Goal: Contribute content: Contribute content

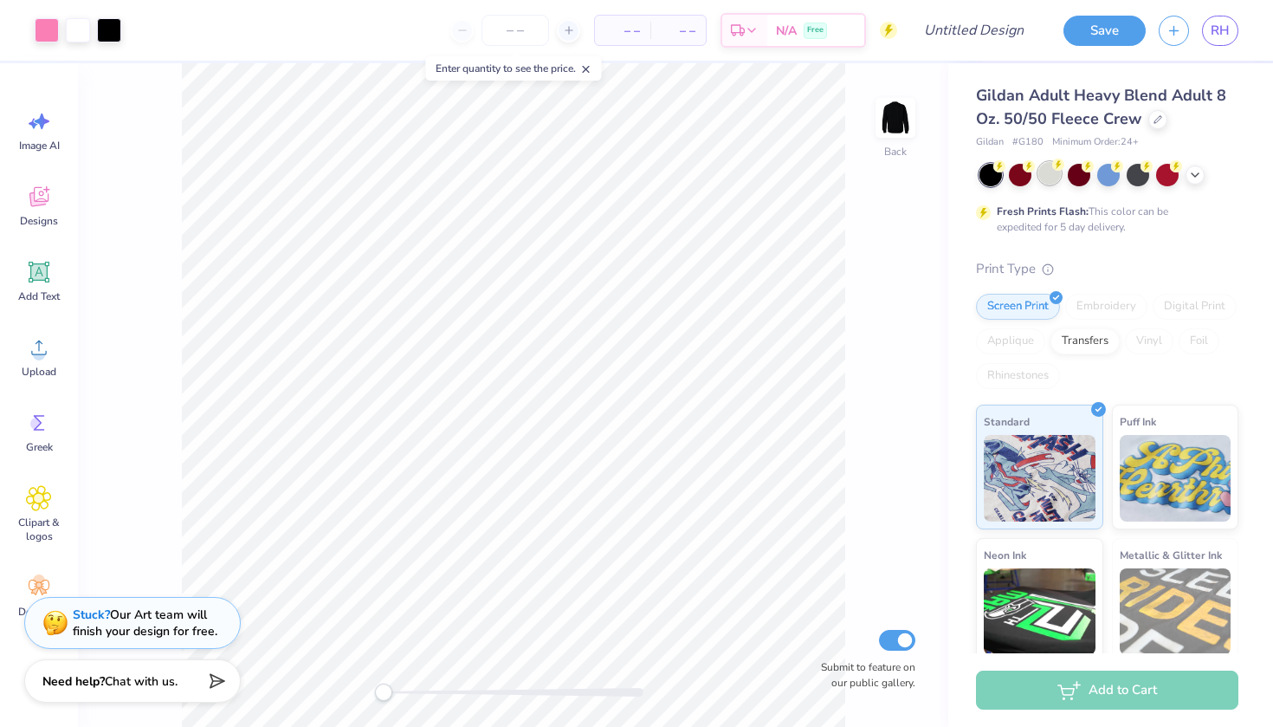
click at [1044, 179] on div at bounding box center [1049, 173] width 23 height 23
click at [991, 176] on div at bounding box center [990, 175] width 23 height 23
click at [1046, 179] on div at bounding box center [1049, 173] width 23 height 23
click at [990, 182] on div at bounding box center [990, 175] width 23 height 23
click at [1031, 183] on div at bounding box center [1108, 175] width 259 height 23
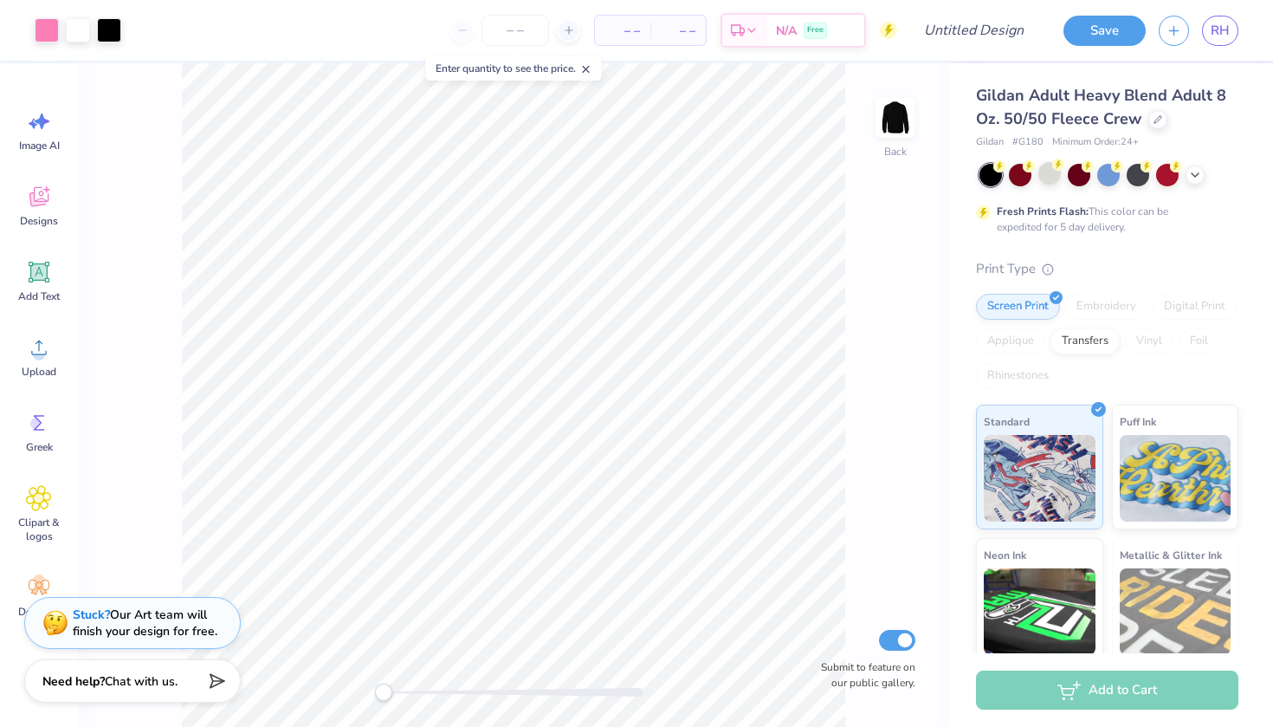
click at [1037, 183] on div at bounding box center [1108, 175] width 259 height 23
click at [1049, 181] on div at bounding box center [1049, 173] width 23 height 23
click at [1153, 126] on div at bounding box center [1157, 117] width 19 height 19
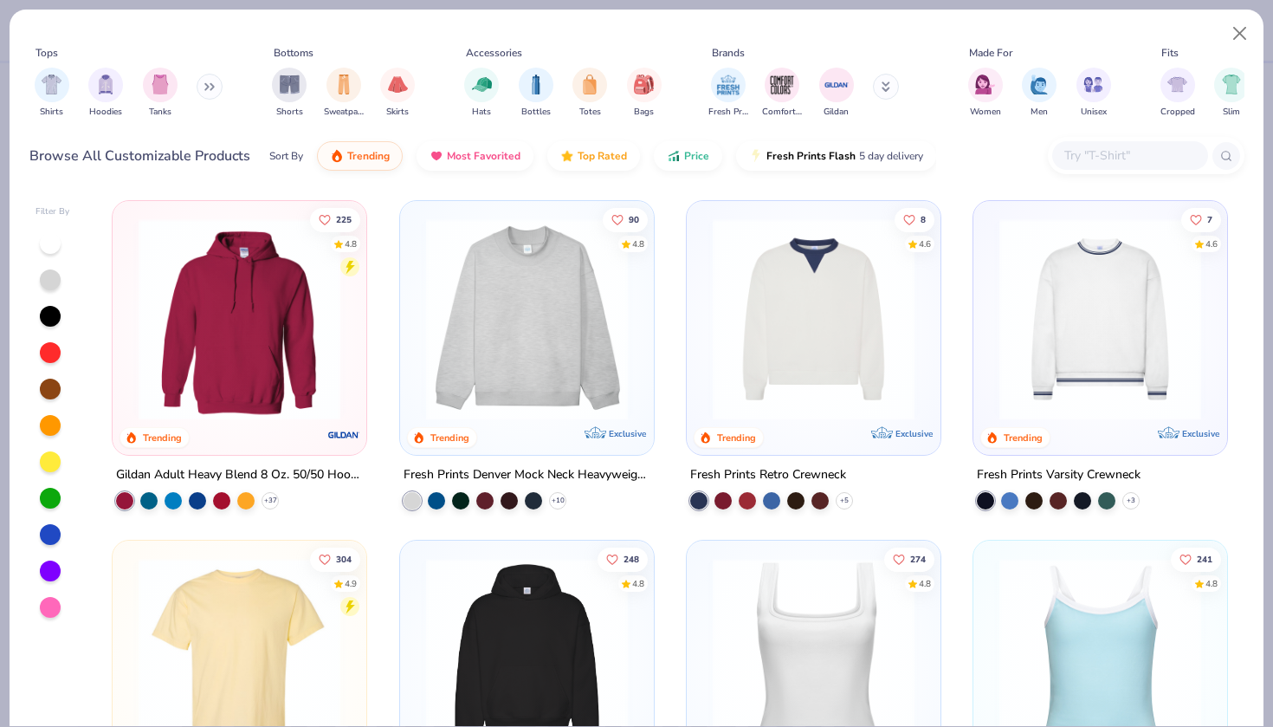
scroll to position [54, 0]
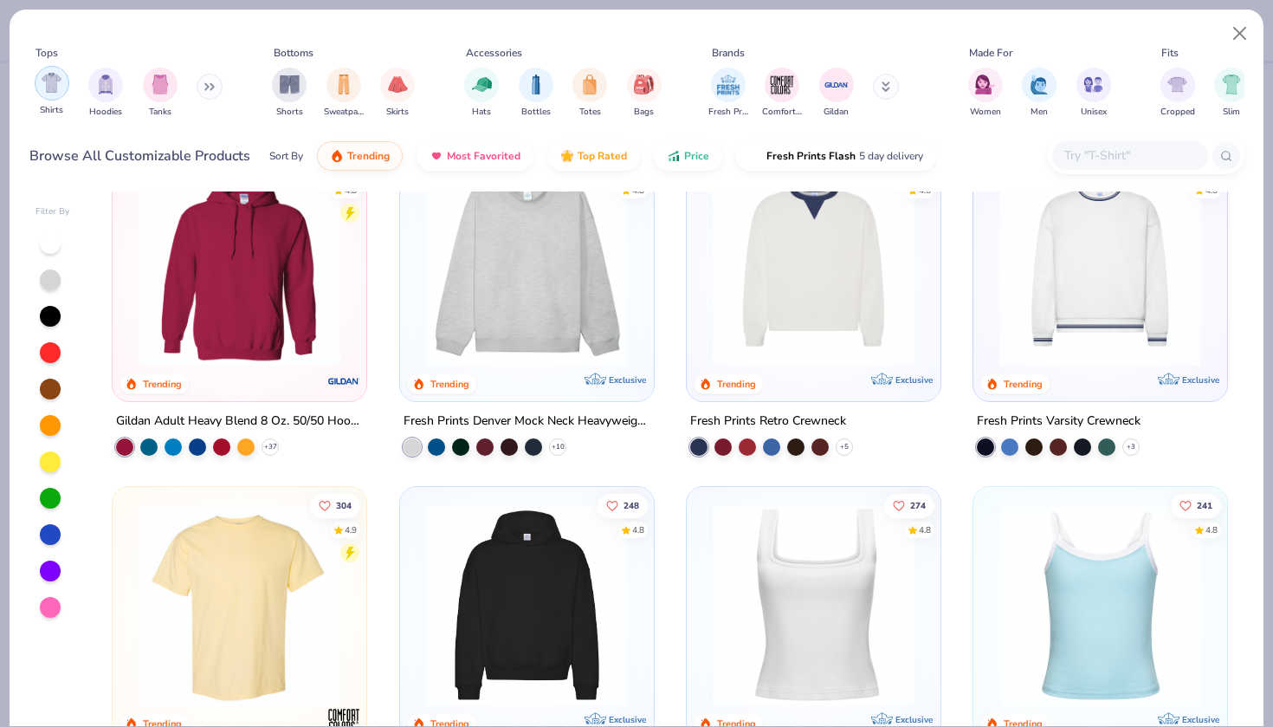
click at [61, 86] on img "filter for Shirts" at bounding box center [52, 83] width 20 height 20
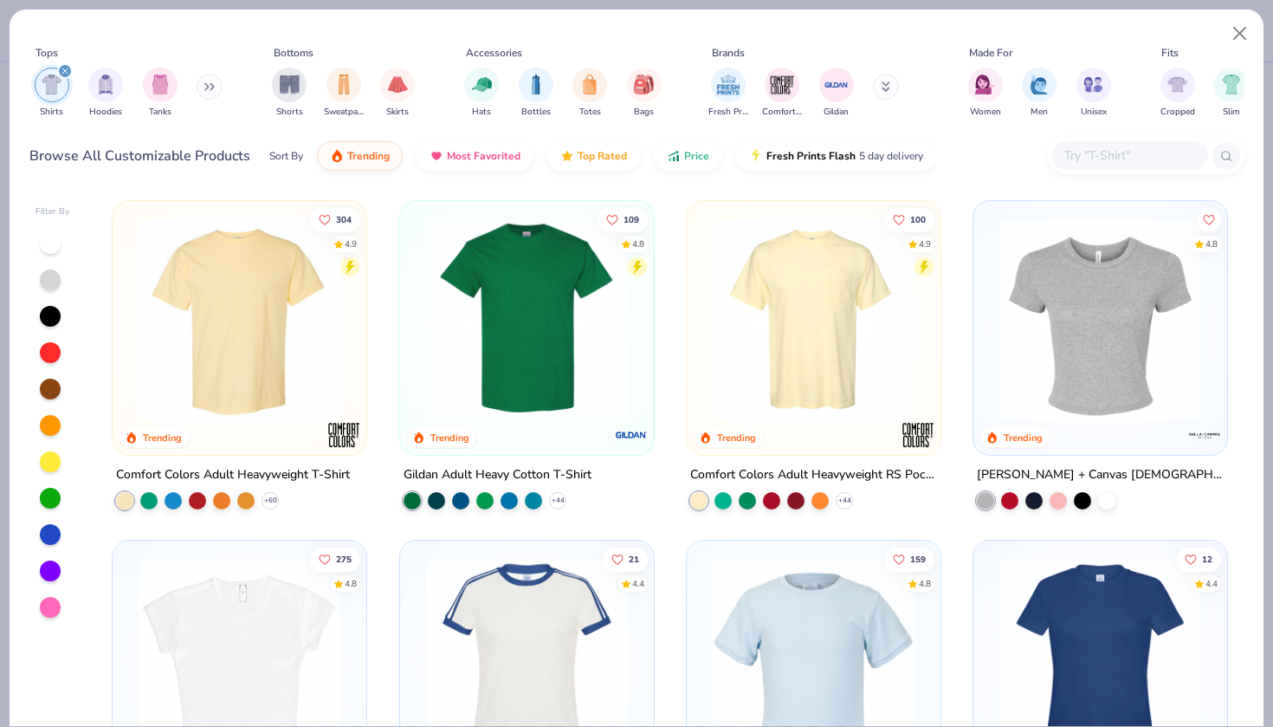
click at [313, 339] on img at bounding box center [239, 319] width 219 height 202
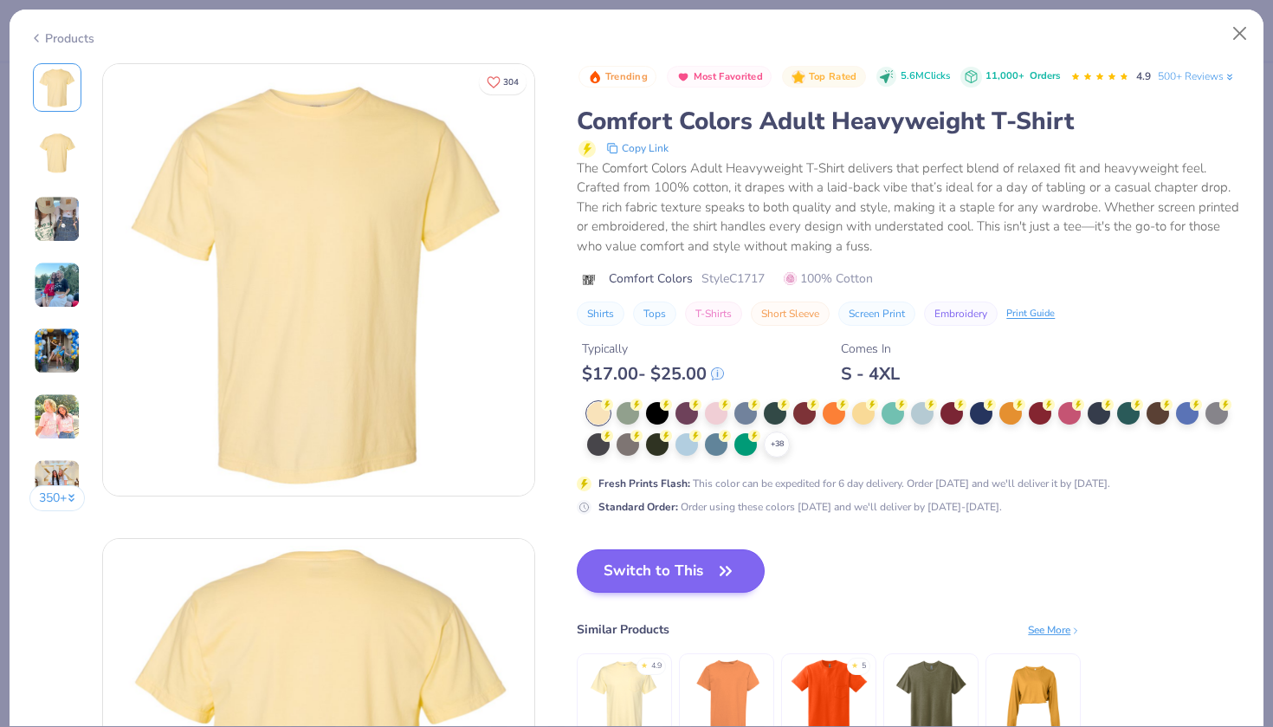
click at [656, 578] on button "Switch to This" at bounding box center [671, 570] width 188 height 43
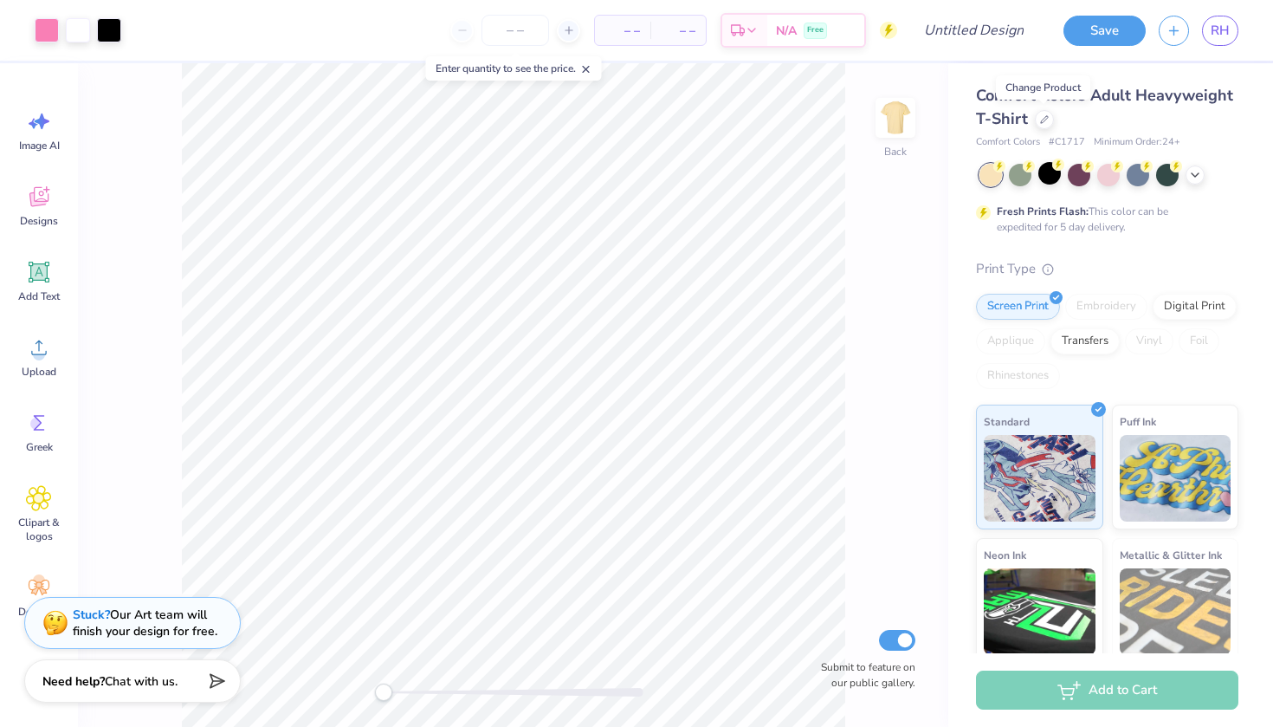
click at [1185, 178] on div at bounding box center [1108, 175] width 259 height 23
click at [1194, 178] on icon at bounding box center [1195, 173] width 14 height 14
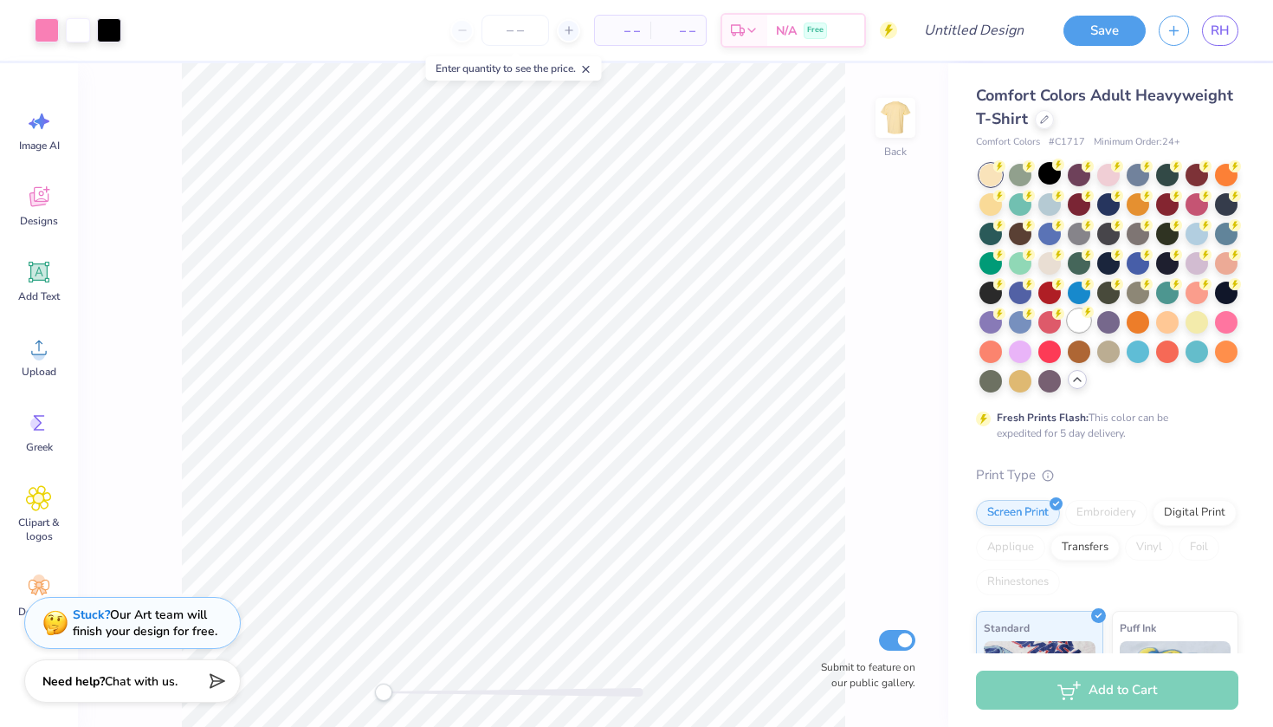
click at [1080, 322] on div at bounding box center [1079, 320] width 23 height 23
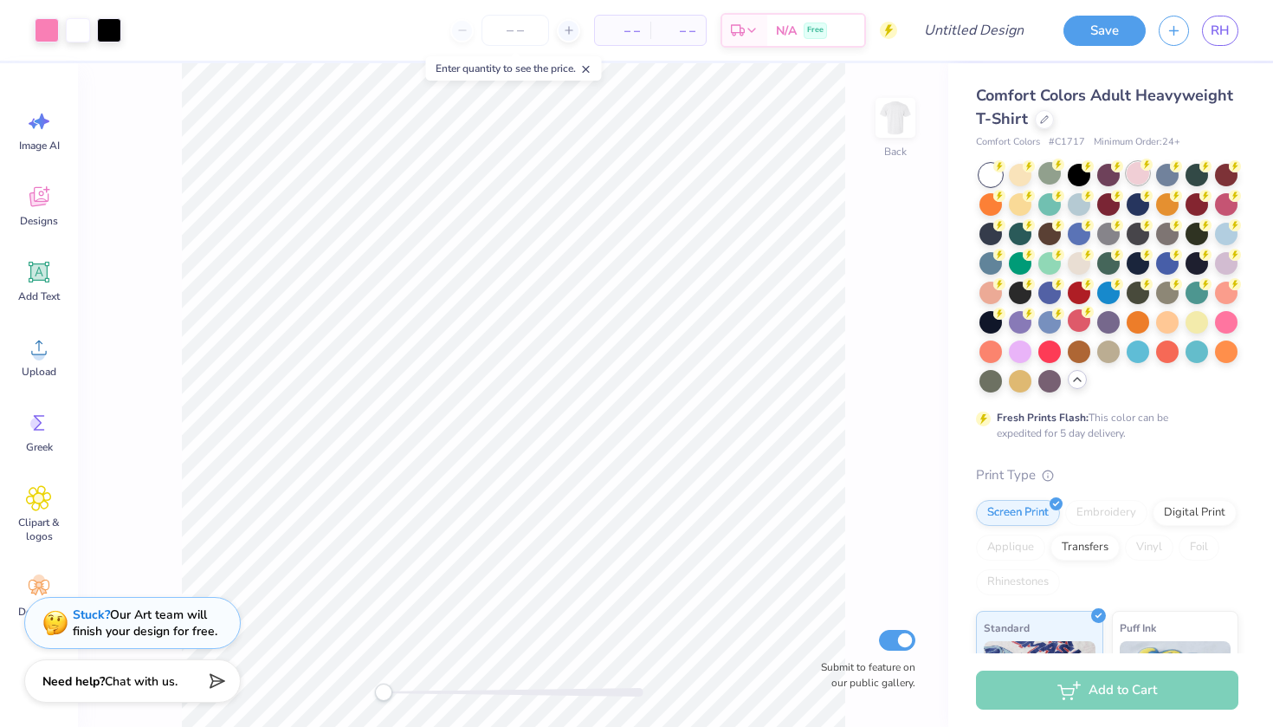
click at [1132, 179] on div at bounding box center [1138, 173] width 23 height 23
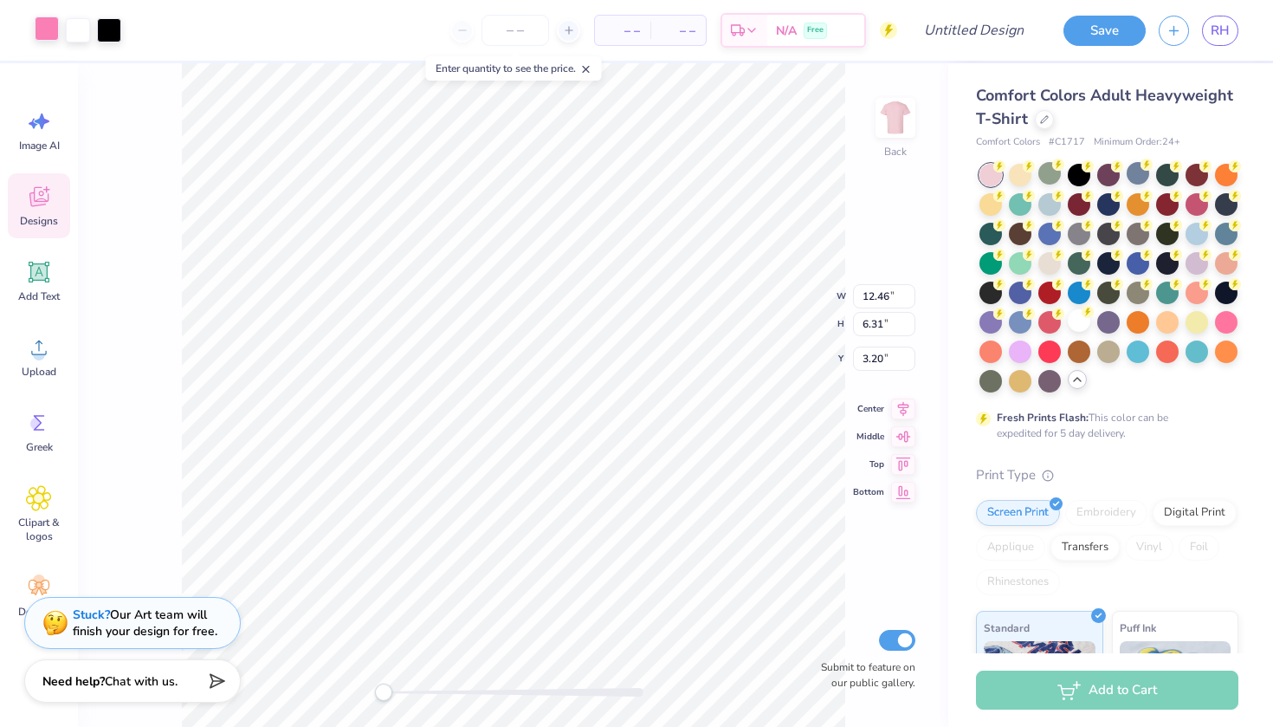
click at [55, 40] on div at bounding box center [47, 28] width 24 height 24
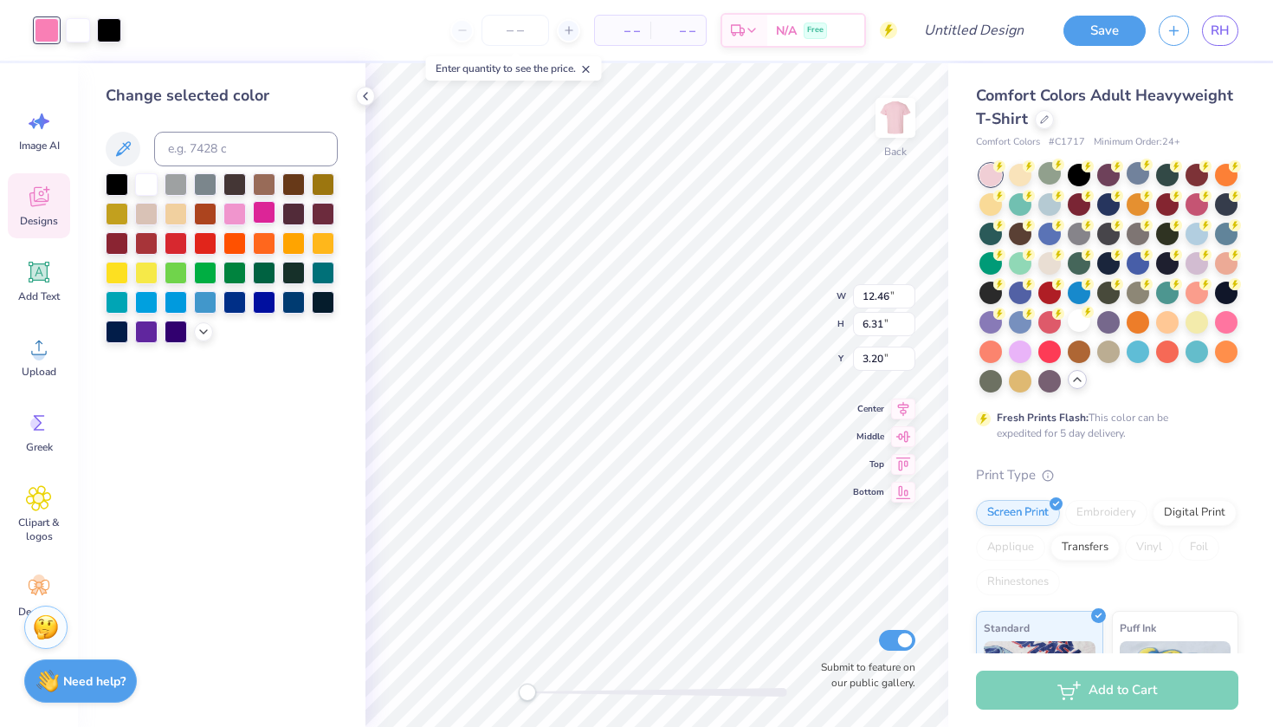
click at [264, 218] on div at bounding box center [264, 212] width 23 height 23
type input "7.90"
type input "0.67"
type input "7.69"
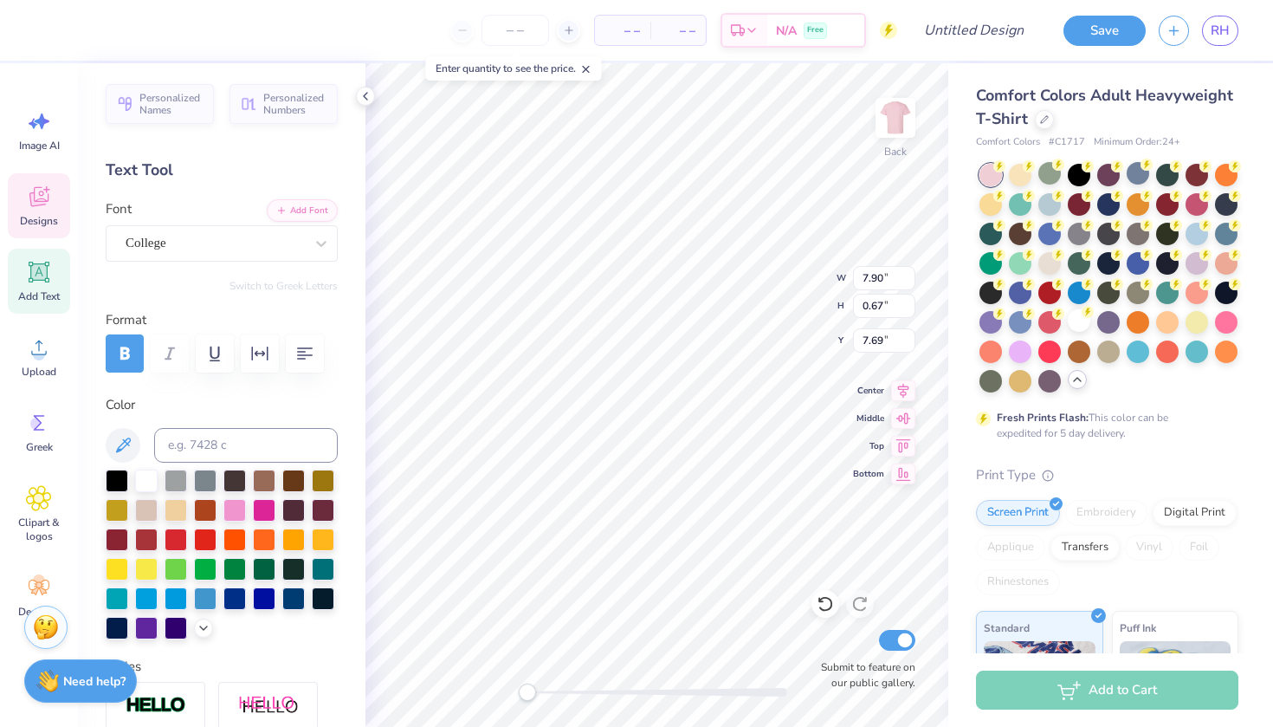
type input "6.69"
type input "0.80"
type input "8.70"
type input "7.90"
type input "0.67"
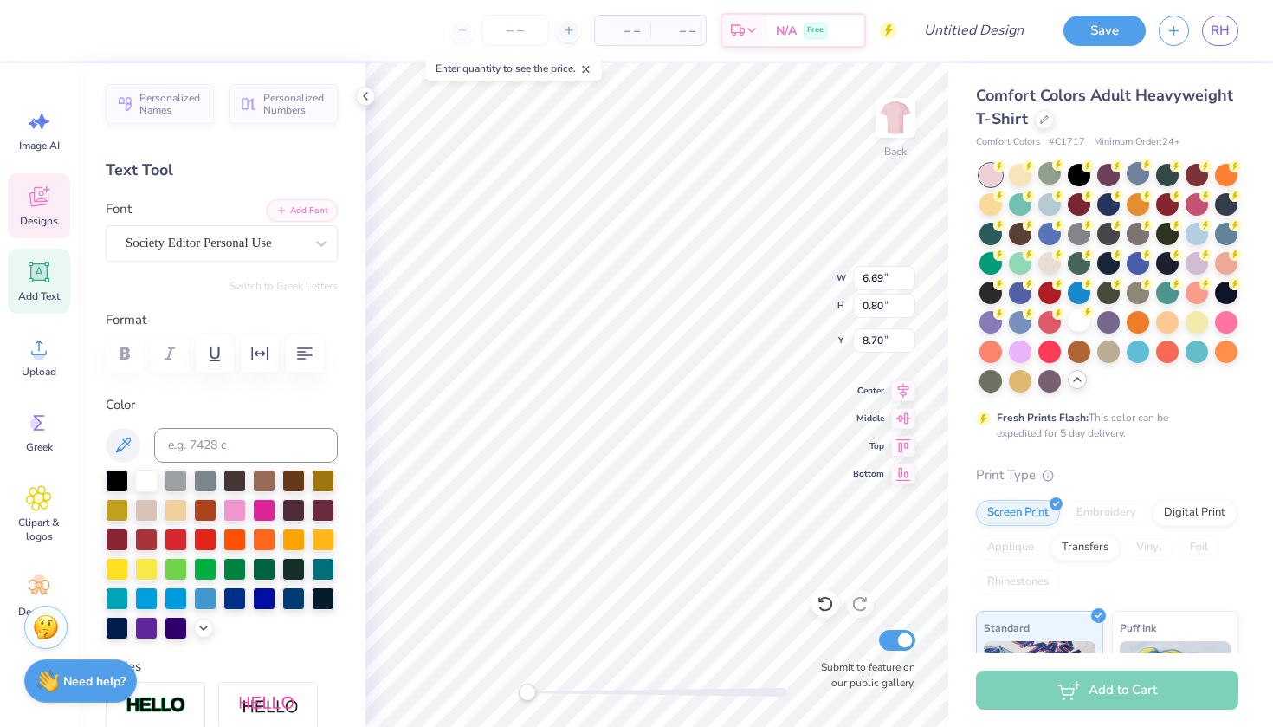
type input "7.79"
type input "6.69"
type input "0.80"
type input "8.70"
type textarea "Pink Week"
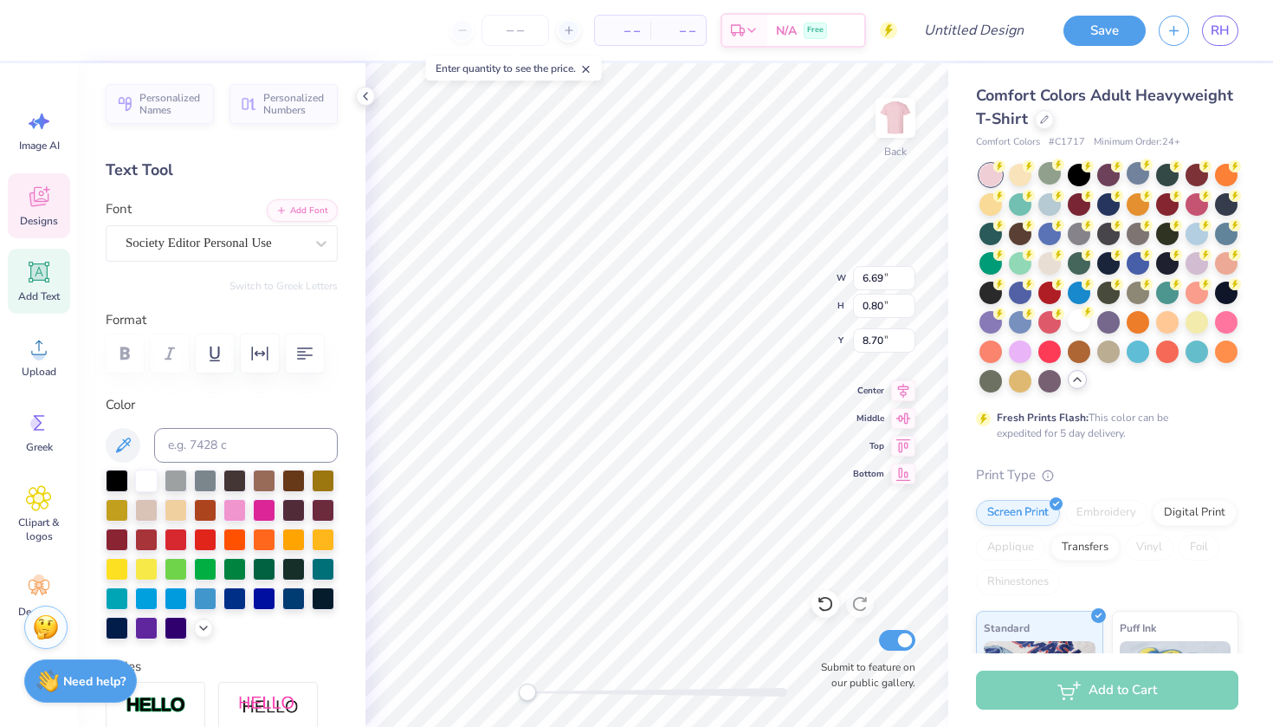
scroll to position [0, 3]
type input "9.40"
type input "0.33"
type input "7.93"
type input "5.74"
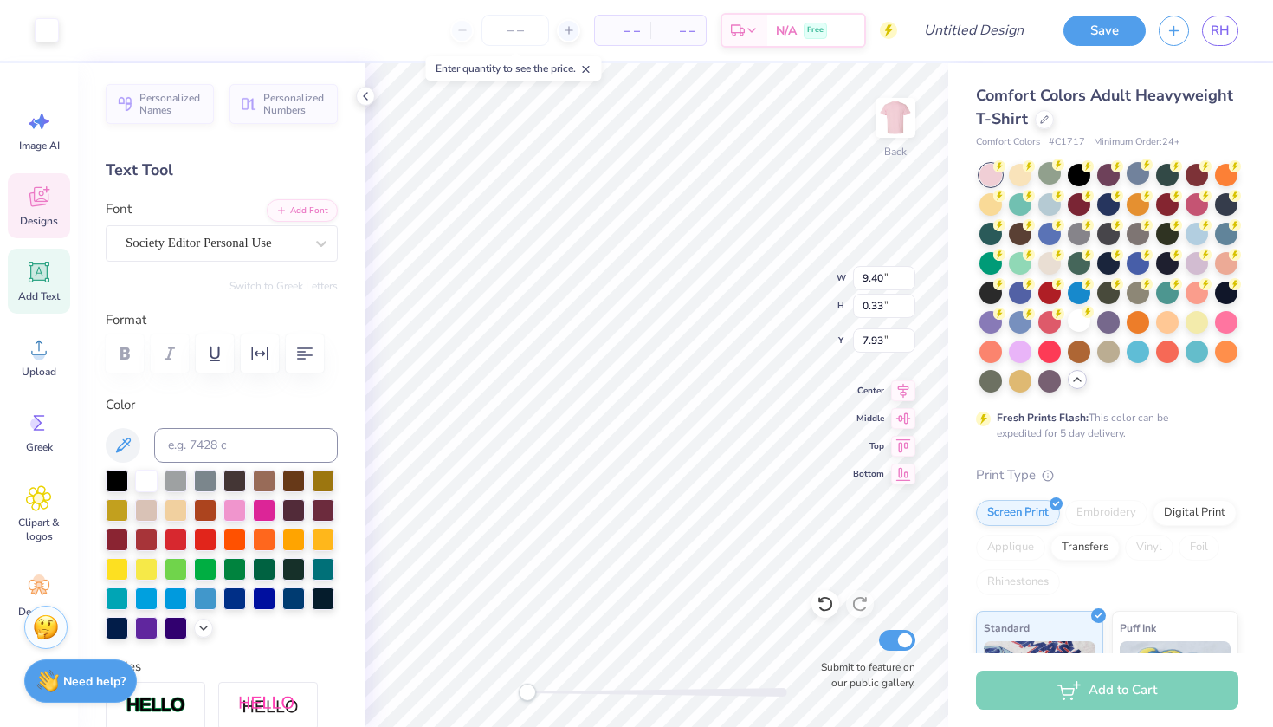
type input "0.20"
type input "7.97"
type input "4.17"
type input "0.68"
type input "7.79"
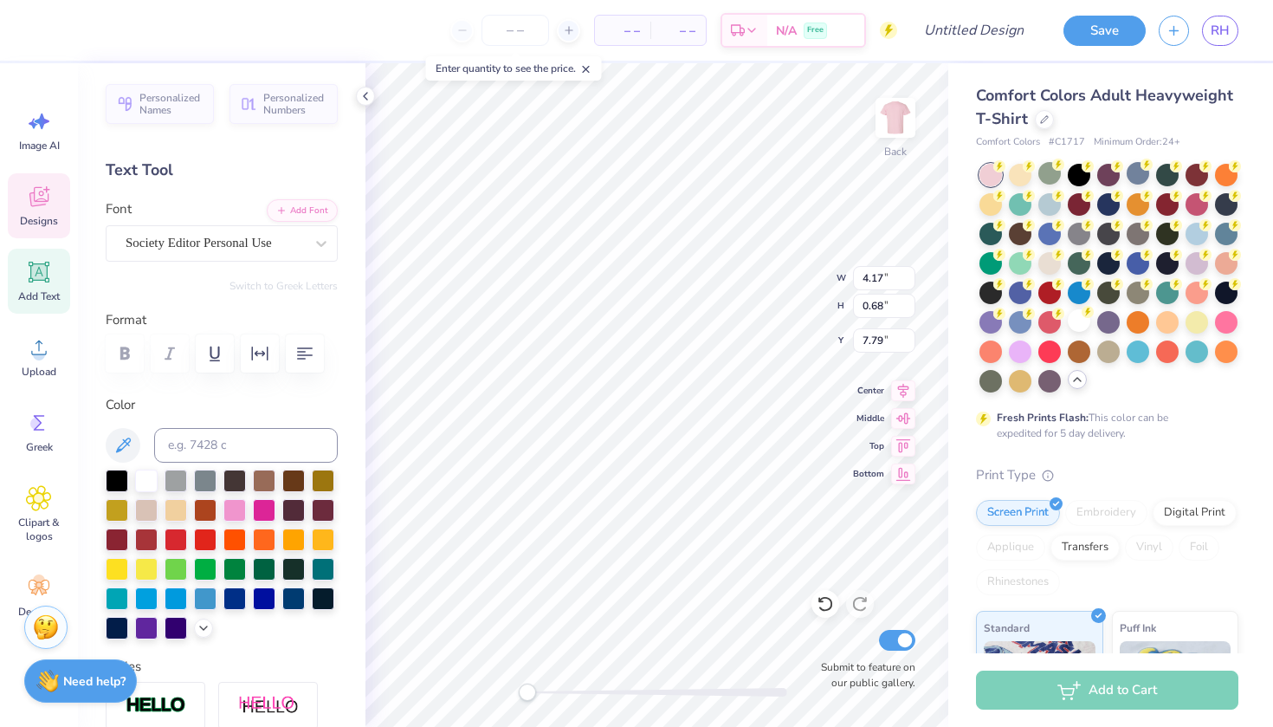
type input "0.78"
type input "0.29"
type input "6.93"
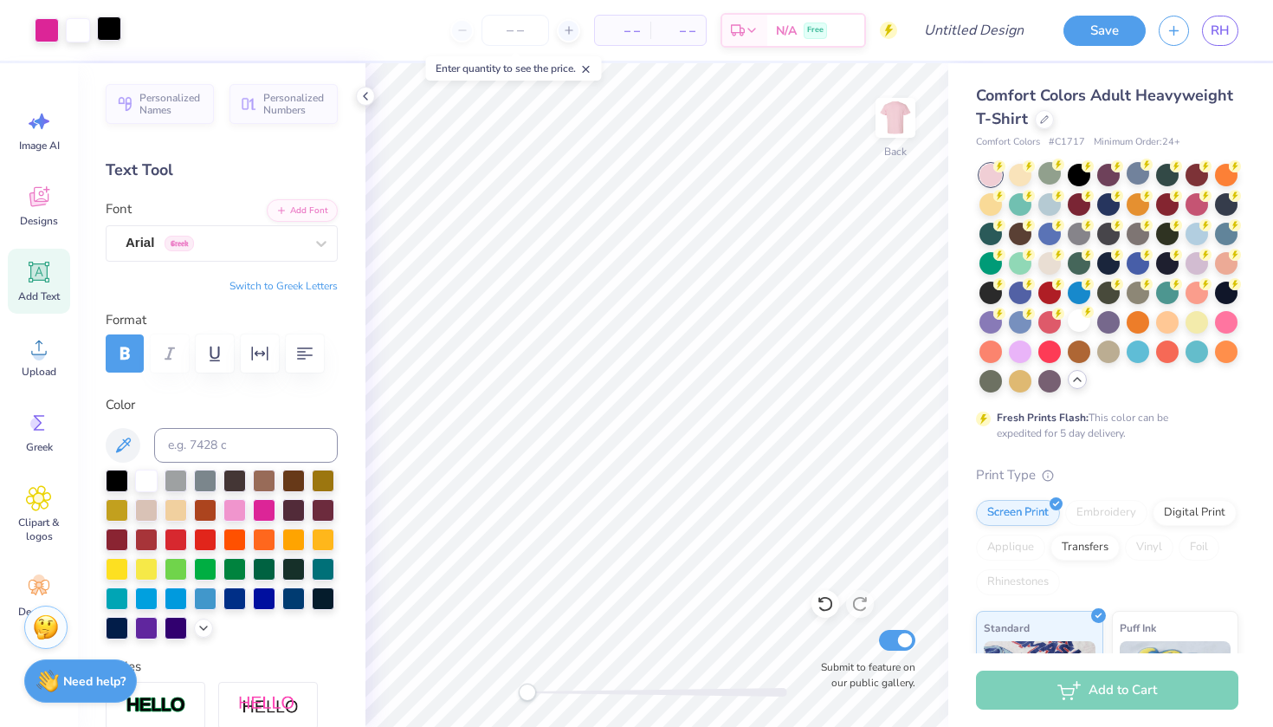
click at [110, 35] on div at bounding box center [109, 28] width 24 height 24
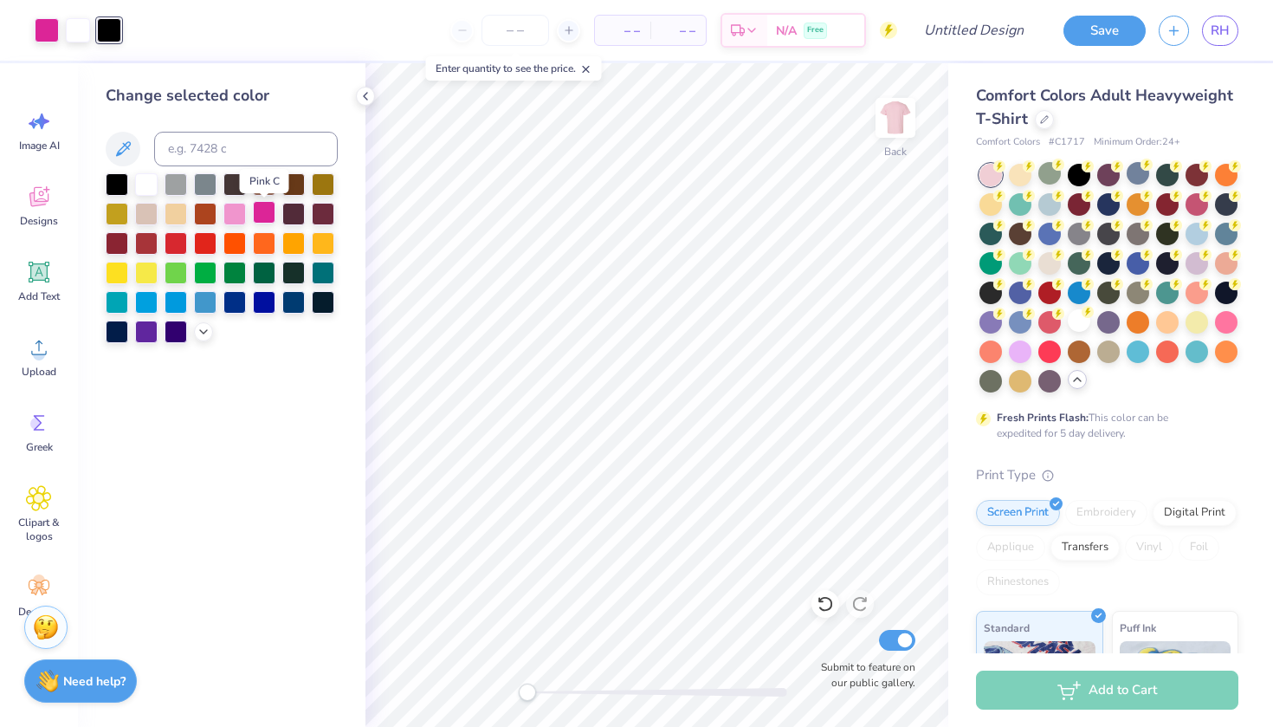
click at [270, 220] on div at bounding box center [264, 212] width 23 height 23
click at [52, 29] on div at bounding box center [47, 30] width 24 height 24
click at [51, 24] on div at bounding box center [47, 30] width 24 height 24
click at [154, 183] on div at bounding box center [146, 182] width 23 height 23
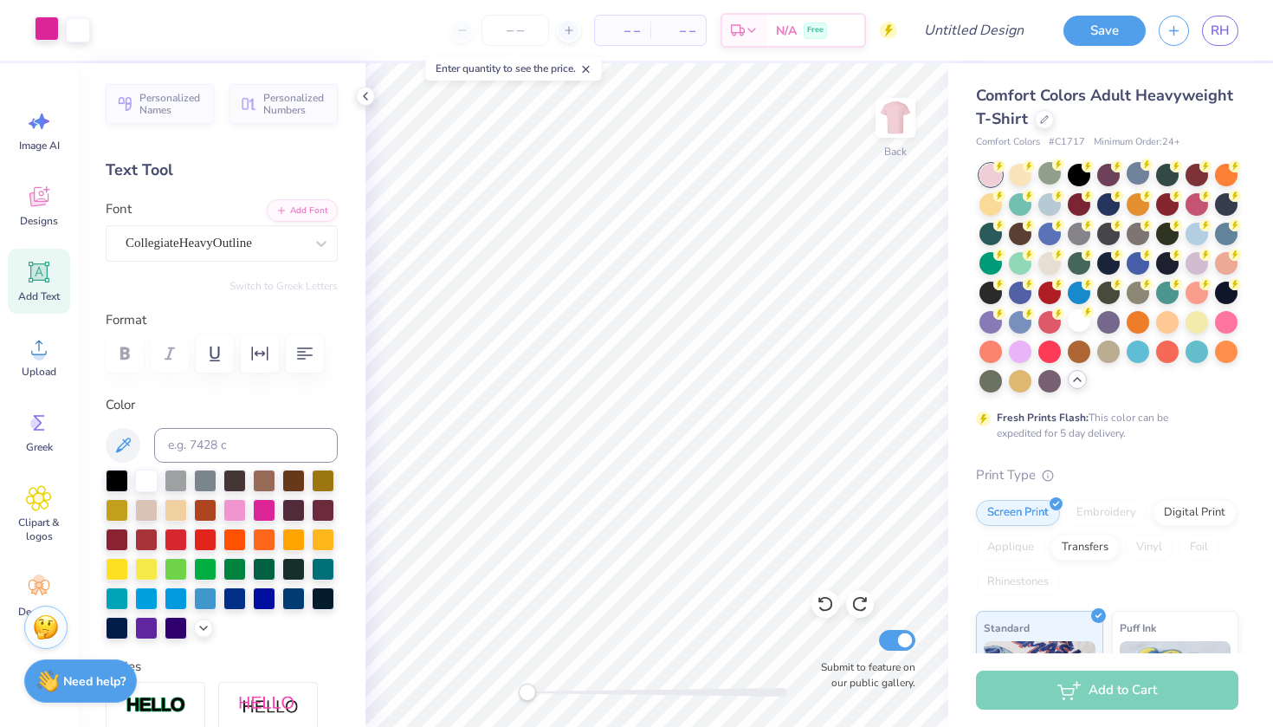
click at [51, 39] on div at bounding box center [47, 28] width 24 height 24
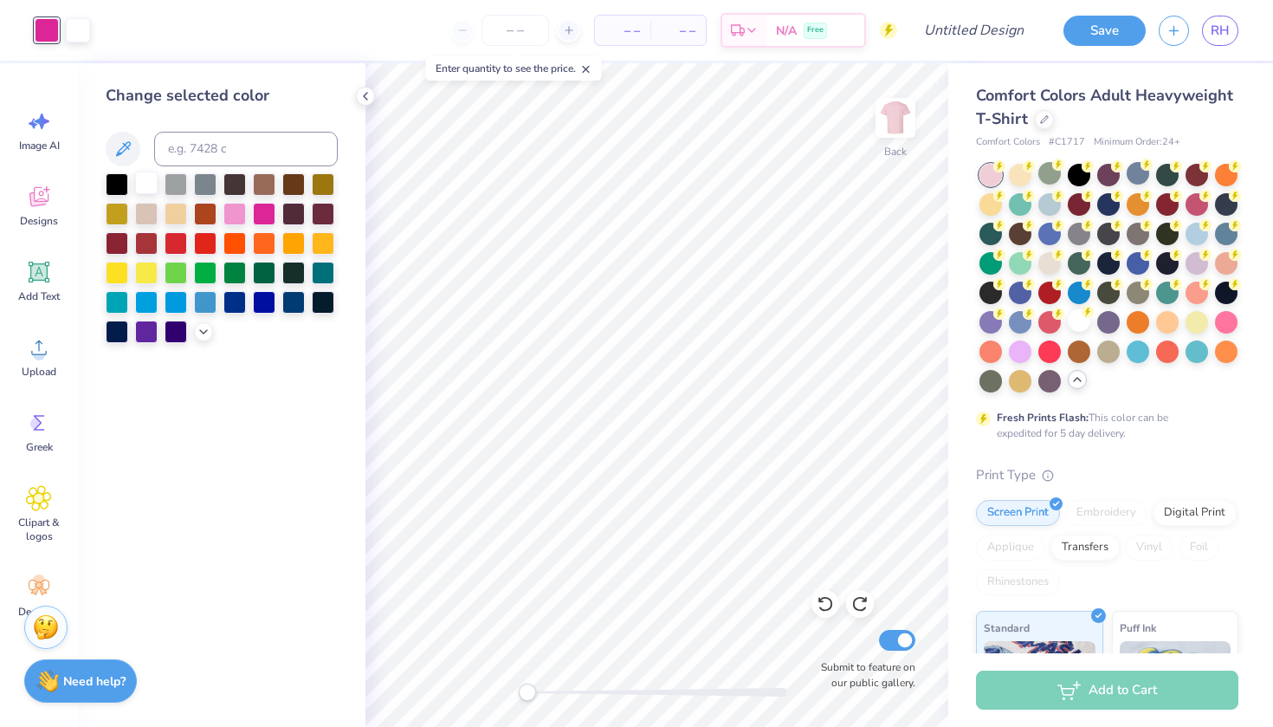
click at [147, 185] on div at bounding box center [146, 182] width 23 height 23
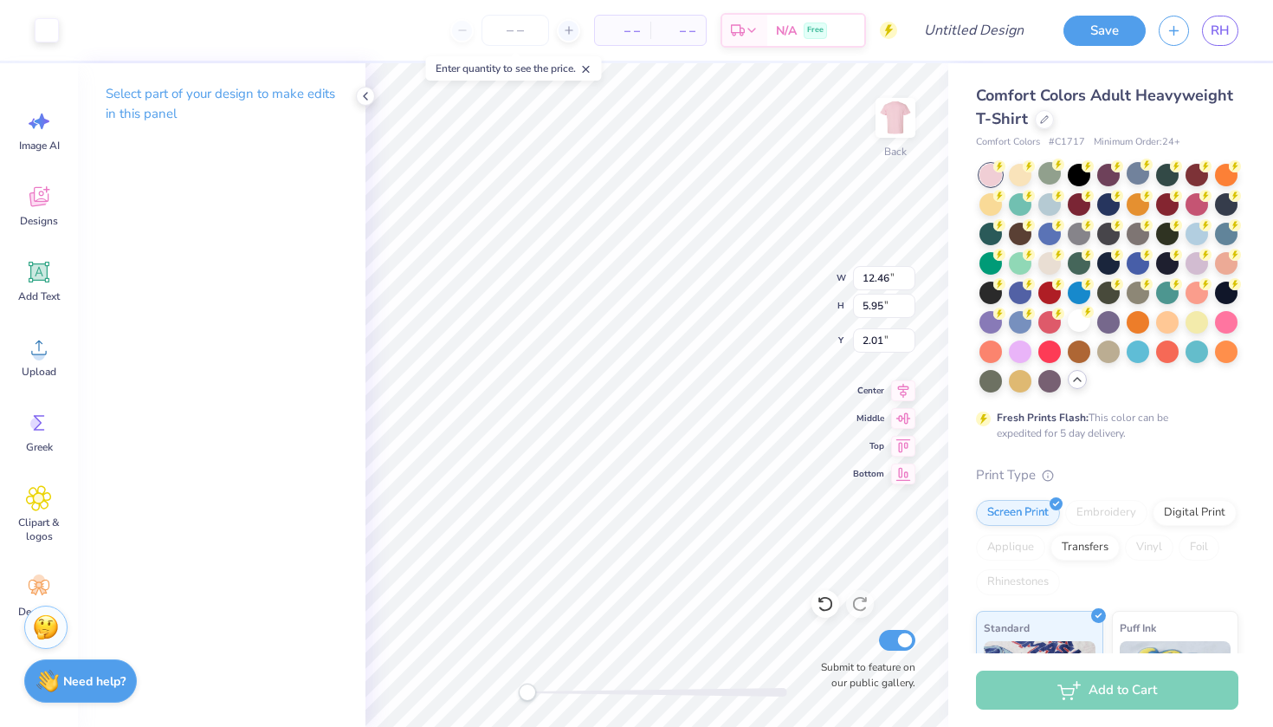
type input "3.00"
click at [992, 28] on input "Design Title" at bounding box center [995, 30] width 85 height 35
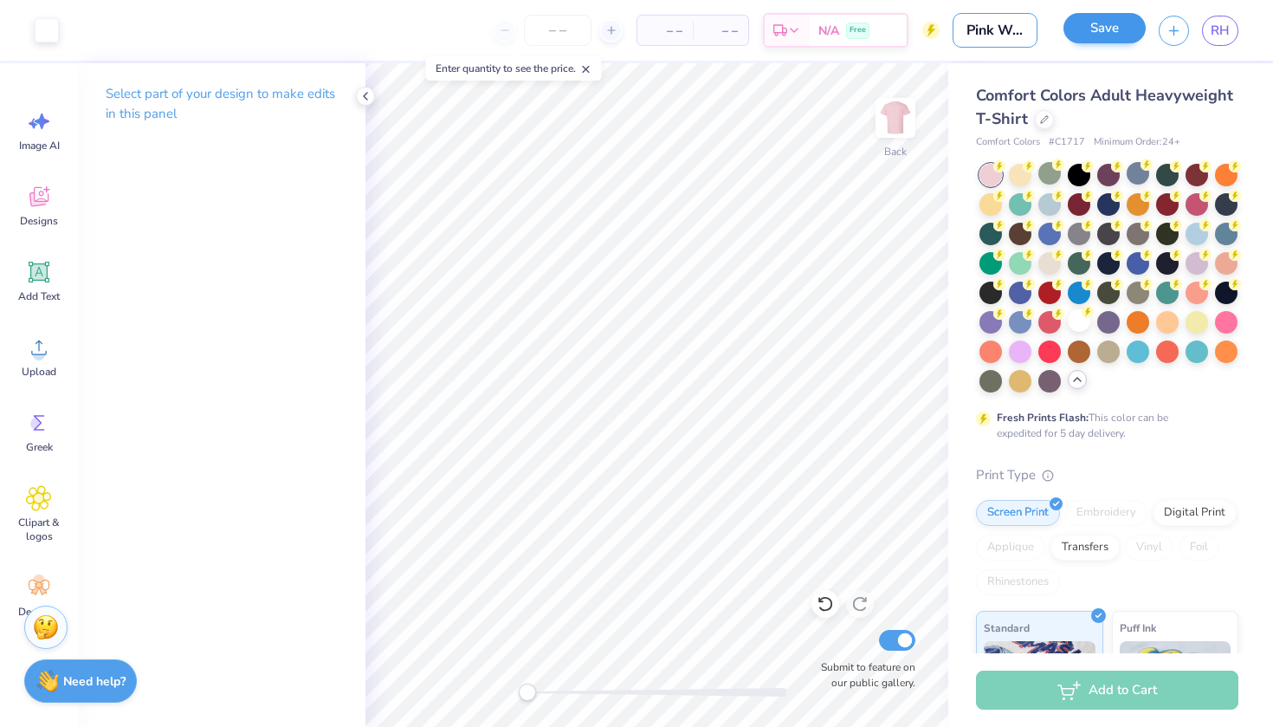
type input "Pink Week #3"
click at [1099, 29] on button "Save" at bounding box center [1104, 28] width 82 height 30
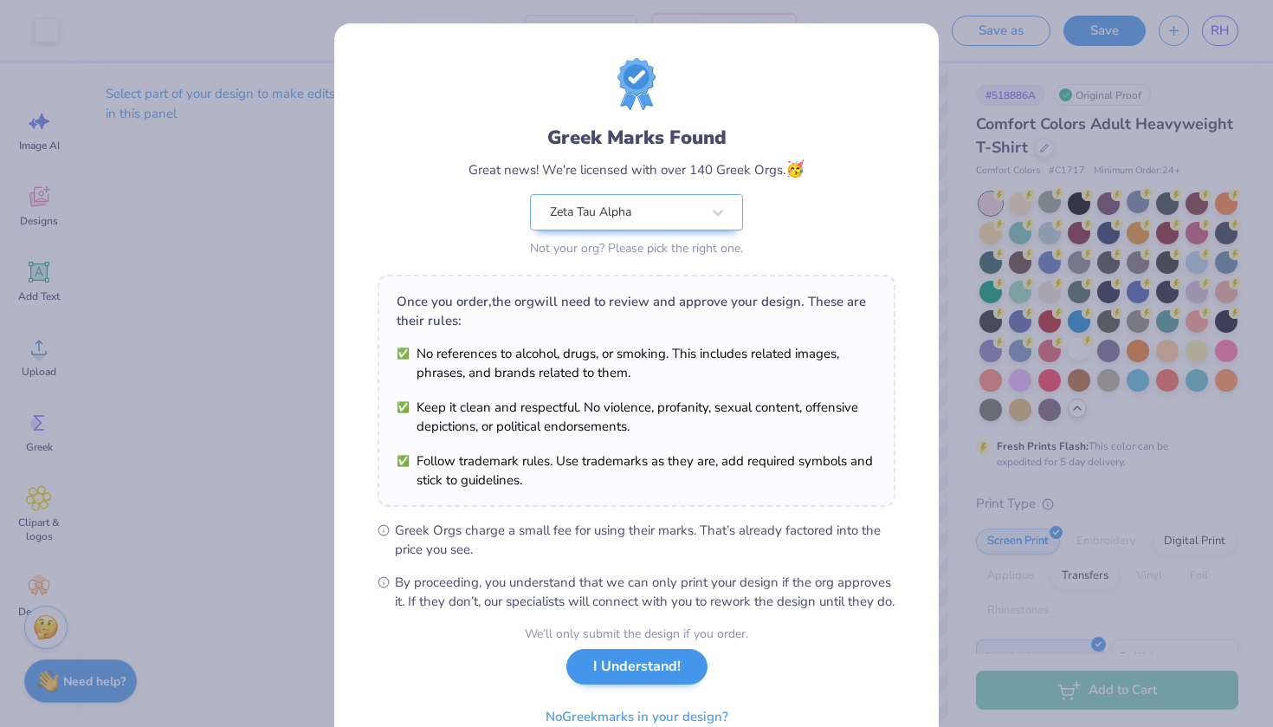
click at [656, 684] on button "I Understand!" at bounding box center [636, 667] width 141 height 36
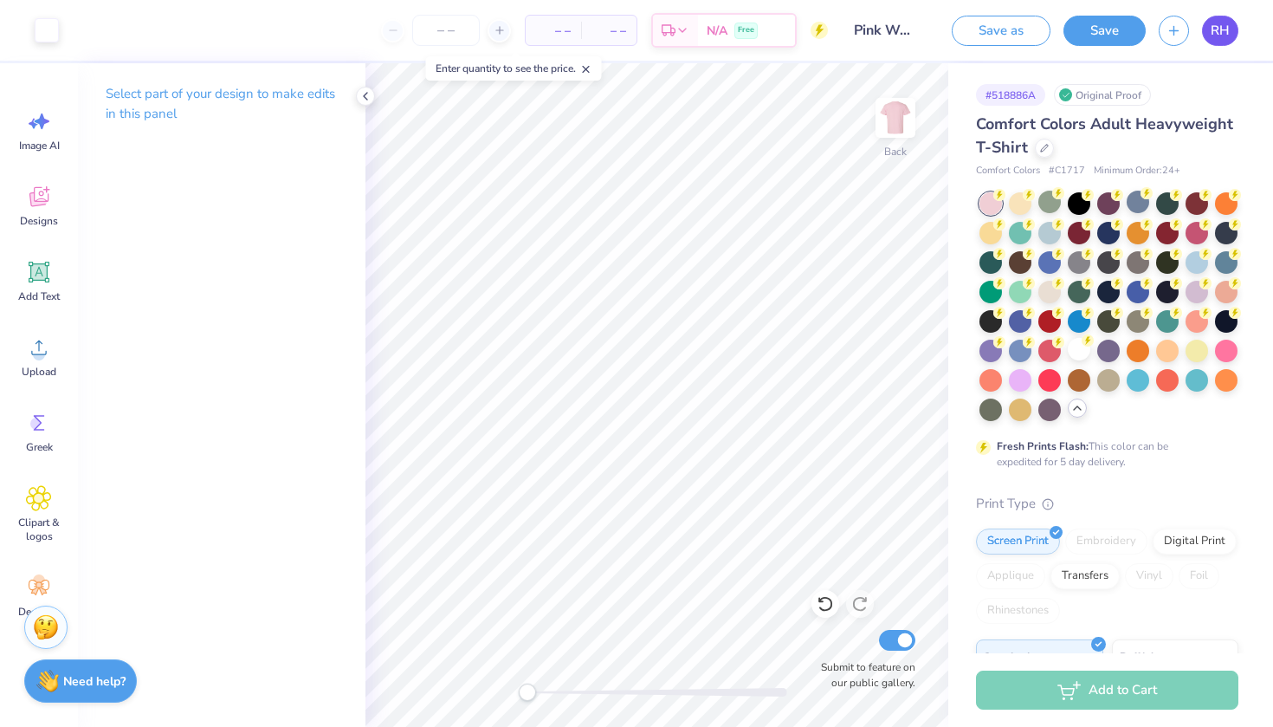
click at [1210, 36] on link "RH" at bounding box center [1220, 31] width 36 height 30
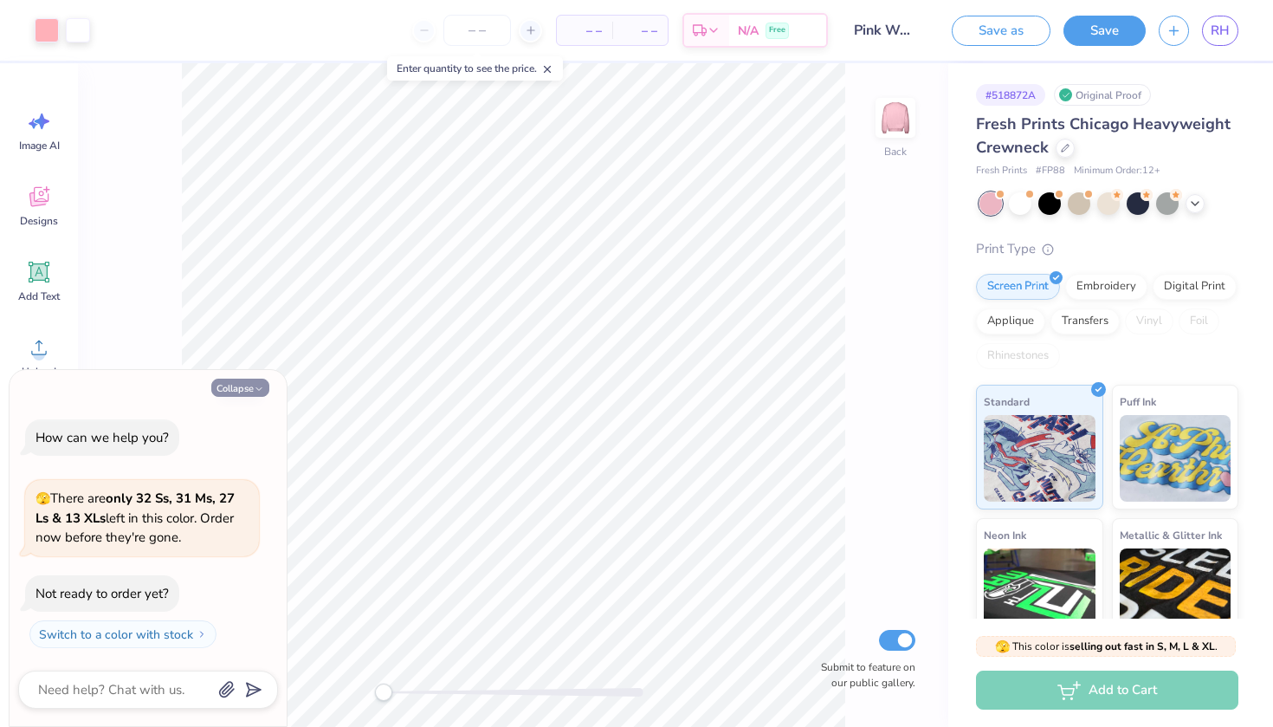
click at [247, 397] on button "Collapse" at bounding box center [240, 387] width 58 height 18
type textarea "x"
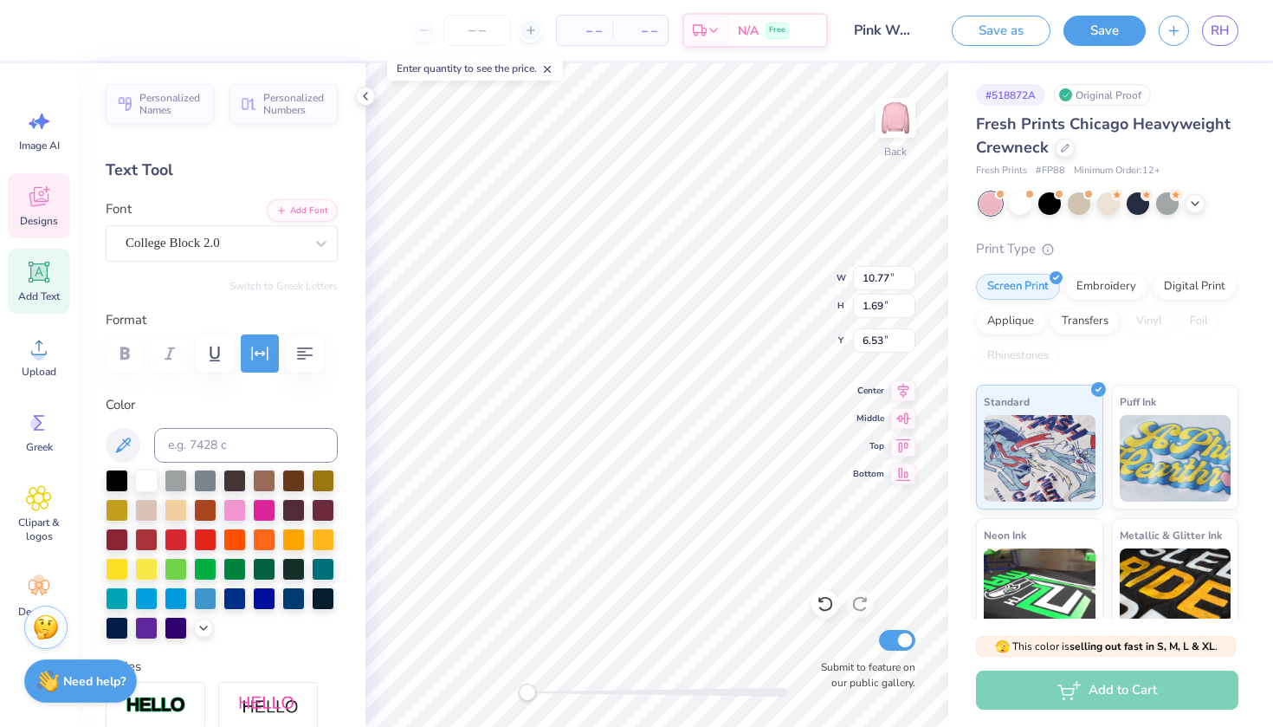
scroll to position [0, 5]
type textarea "one in eight none in eight"
click at [271, 396] on label "Color" at bounding box center [222, 405] width 232 height 20
type textarea "none in eight"
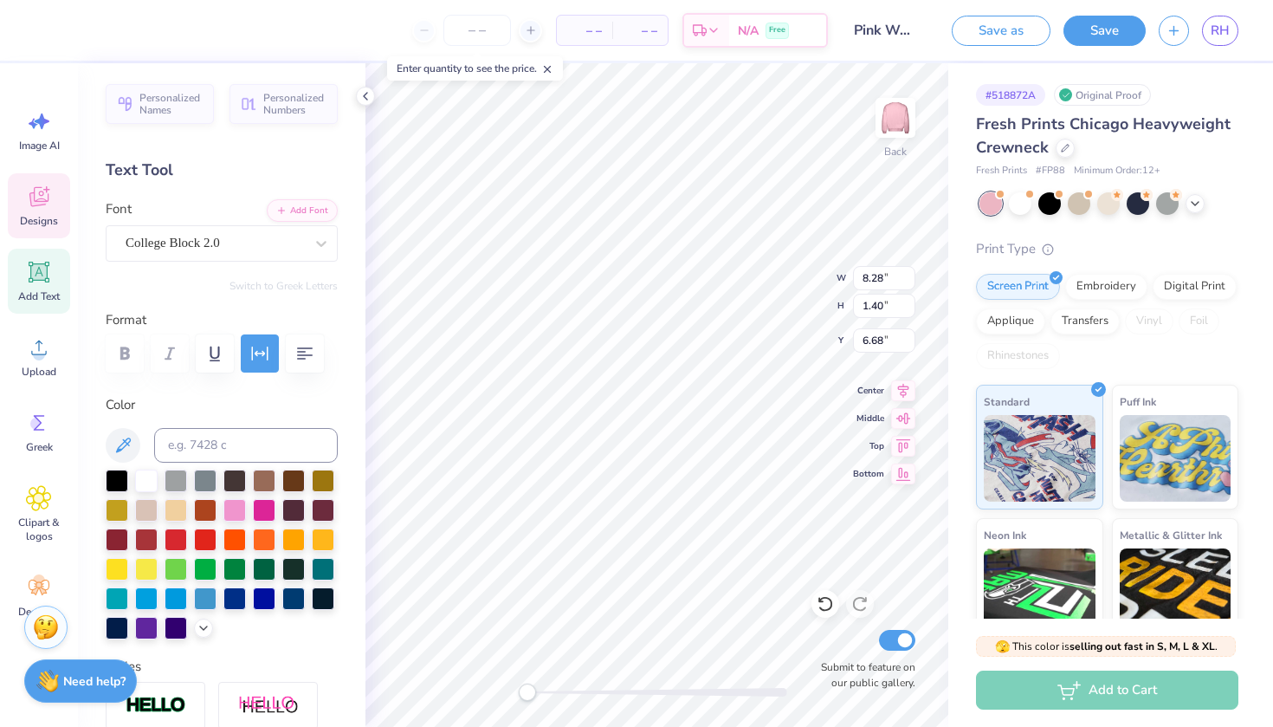
scroll to position [0, 1]
click at [44, 629] on img at bounding box center [46, 624] width 26 height 26
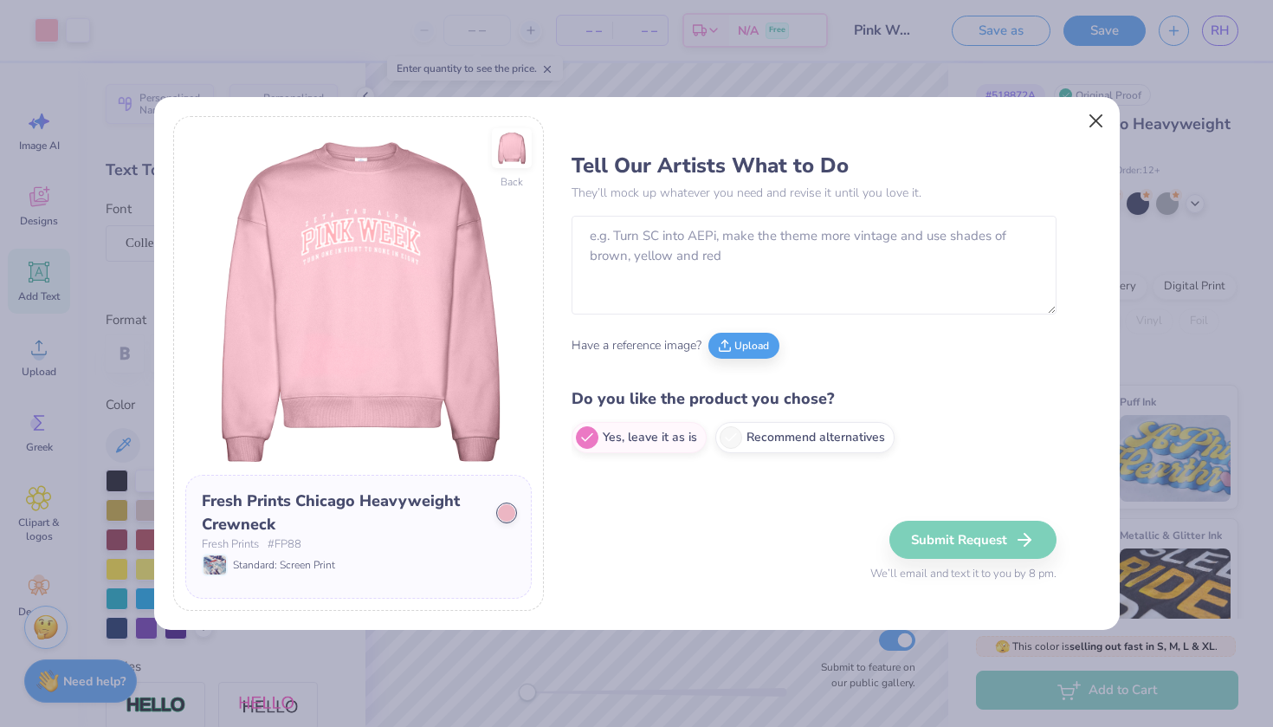
click at [1096, 120] on button "Close" at bounding box center [1095, 120] width 33 height 33
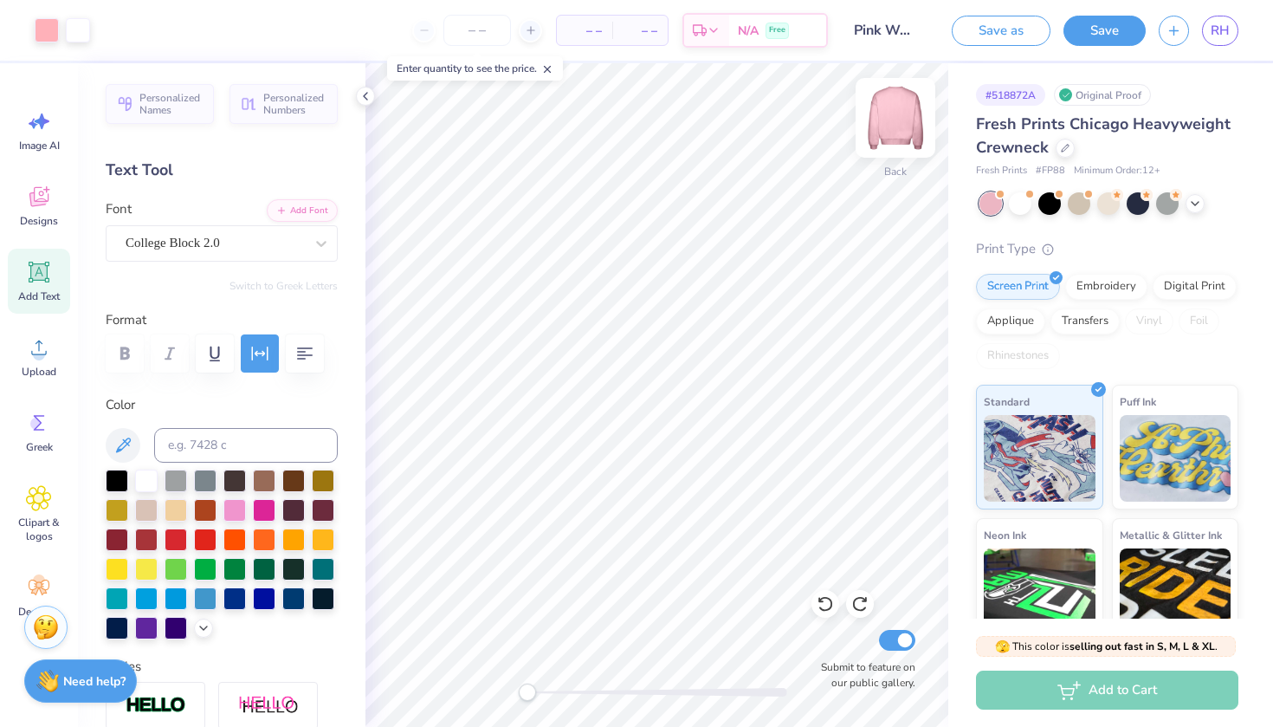
click at [908, 107] on img at bounding box center [895, 117] width 69 height 69
click at [903, 114] on img at bounding box center [895, 117] width 69 height 69
click at [1070, 41] on div "Save" at bounding box center [1104, 31] width 82 height 30
click at [1219, 28] on span "RH" at bounding box center [1220, 31] width 19 height 20
